Goal: Information Seeking & Learning: Learn about a topic

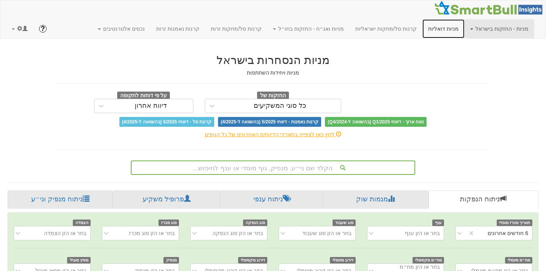
click at [422, 19] on link "מניות דואליות" at bounding box center [443, 28] width 42 height 19
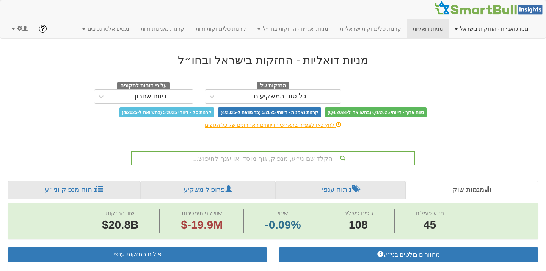
click at [496, 30] on link "מניות ואג״ח - החזקות בישראל" at bounding box center [491, 28] width 85 height 19
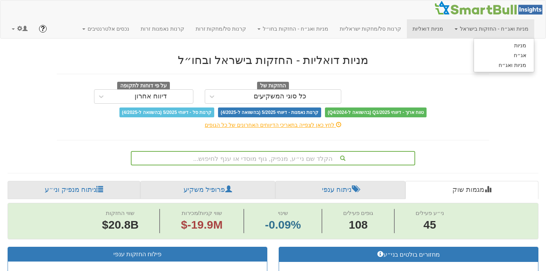
click at [447, 57] on h2 "מניות דואליות - החזקות בישראל ובחו״ל" at bounding box center [273, 60] width 432 height 13
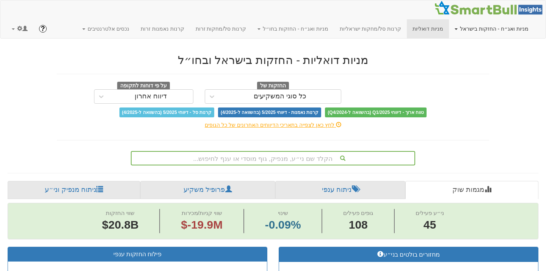
click at [483, 29] on link "מניות ואג״ח - החזקות בישראל" at bounding box center [491, 28] width 85 height 19
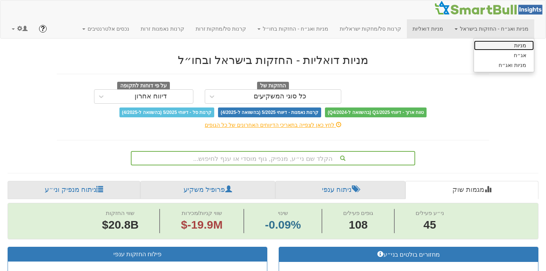
click at [493, 47] on link "מניות" at bounding box center [504, 46] width 60 height 10
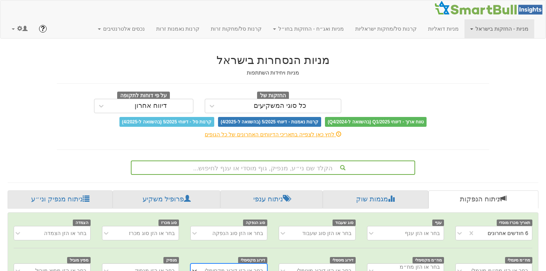
scroll to position [0, 1558]
click at [21, 26] on span at bounding box center [19, 28] width 5 height 5
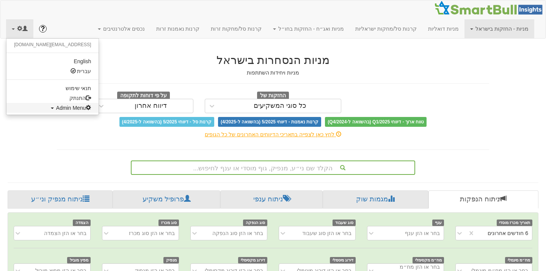
click at [36, 112] on link "Admin Menu" at bounding box center [52, 108] width 92 height 10
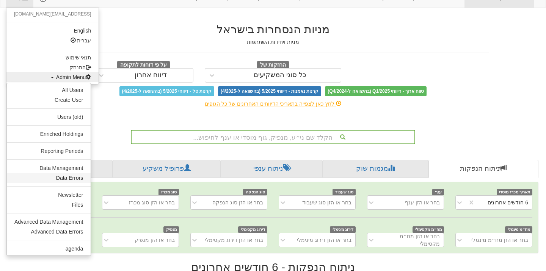
scroll to position [0, 0]
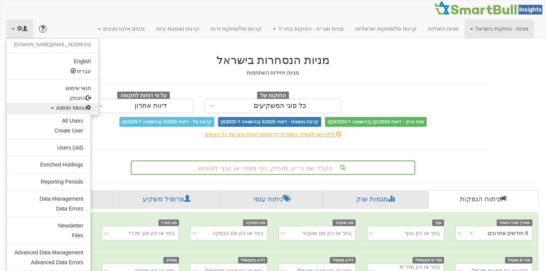
click at [357, 75] on h5 "מניות ויחידות השתתפות" at bounding box center [273, 73] width 432 height 6
